Goal: Task Accomplishment & Management: Manage account settings

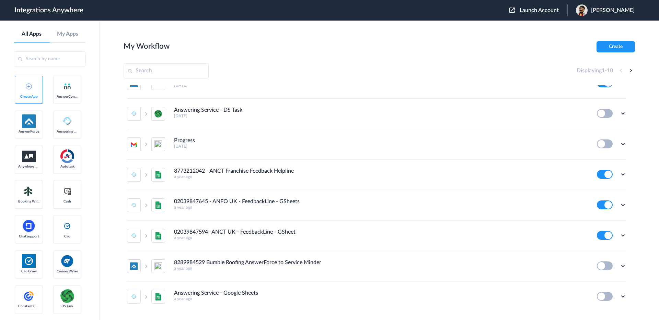
scroll to position [83, 0]
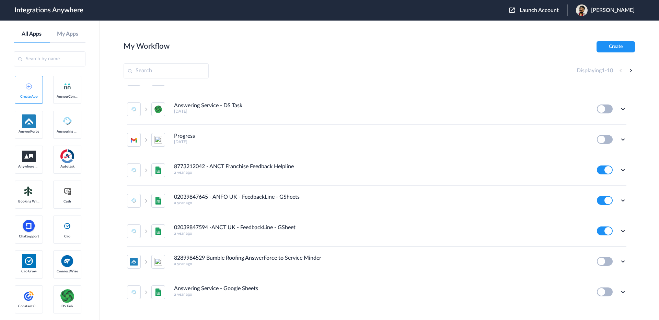
click at [554, 10] on span "Launch Account" at bounding box center [538, 10] width 39 height 5
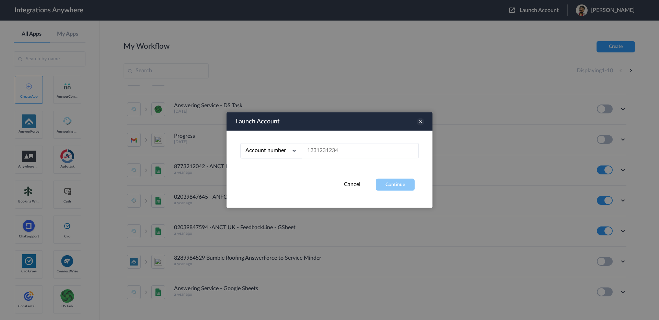
click at [419, 123] on icon at bounding box center [420, 122] width 8 height 8
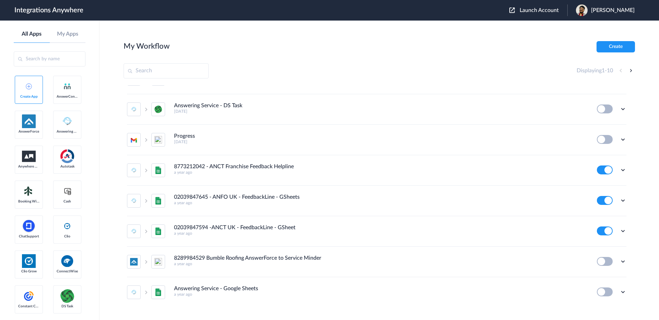
click at [622, 14] on div "[PERSON_NAME]" at bounding box center [609, 10] width 66 height 12
click at [601, 28] on li "Logout" at bounding box center [604, 28] width 74 height 13
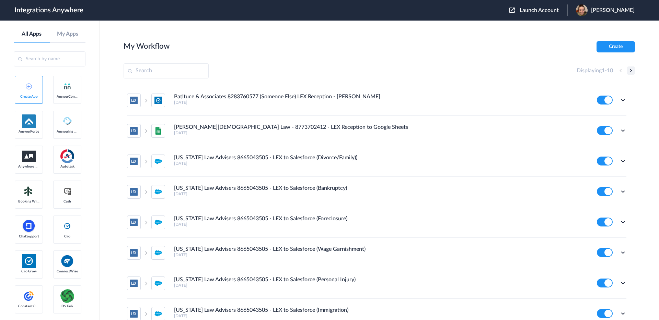
click at [629, 70] on button at bounding box center [630, 71] width 8 height 8
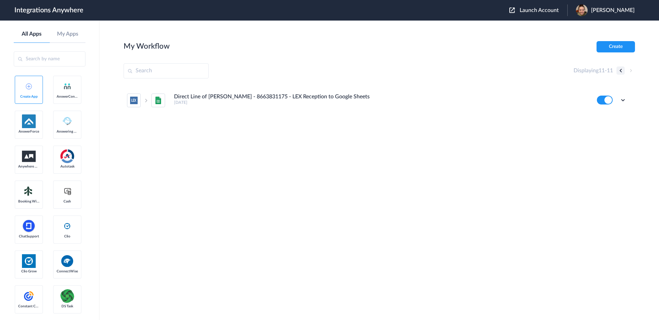
click at [620, 71] on button at bounding box center [620, 71] width 8 height 8
